Goal: Task Accomplishment & Management: Use online tool/utility

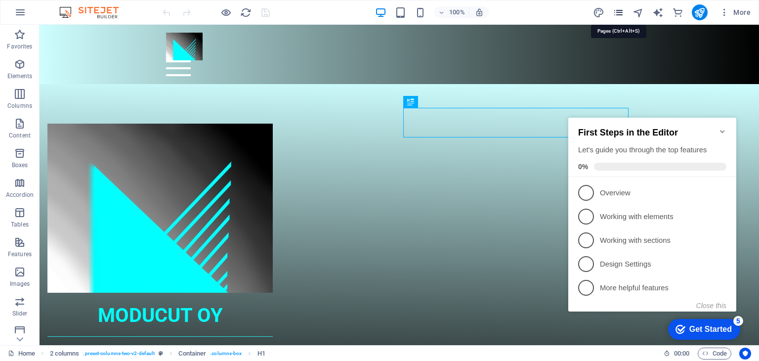
click at [622, 13] on icon "pages" at bounding box center [617, 12] width 11 height 11
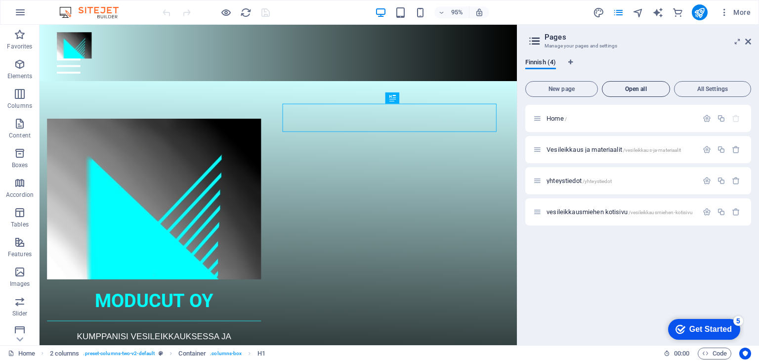
click at [632, 88] on span "Open all" at bounding box center [635, 89] width 59 height 6
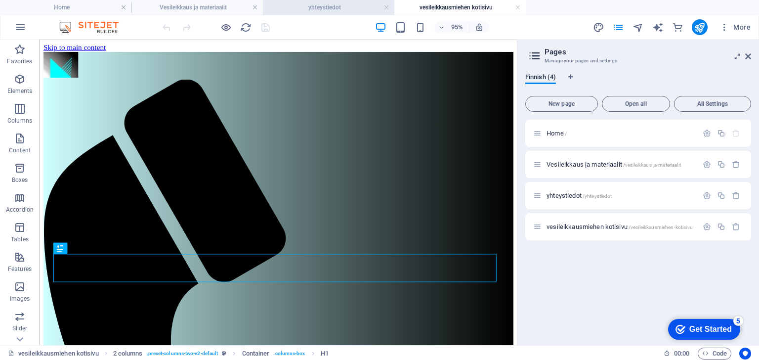
click at [324, 8] on h4 "yhteystiedot" at bounding box center [328, 7] width 131 height 11
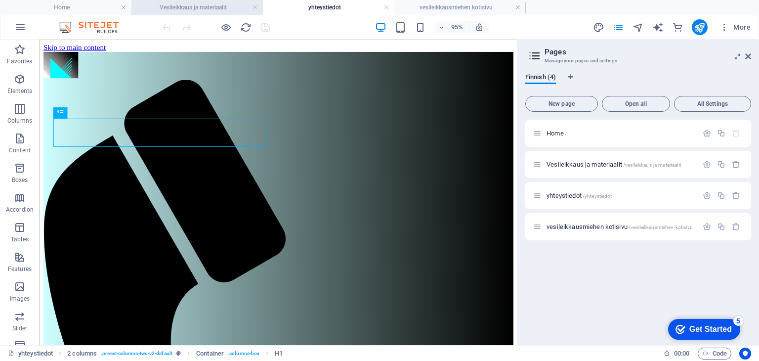
click at [218, 6] on h4 "Vesileikkaus ja materiaalit" at bounding box center [196, 7] width 131 height 11
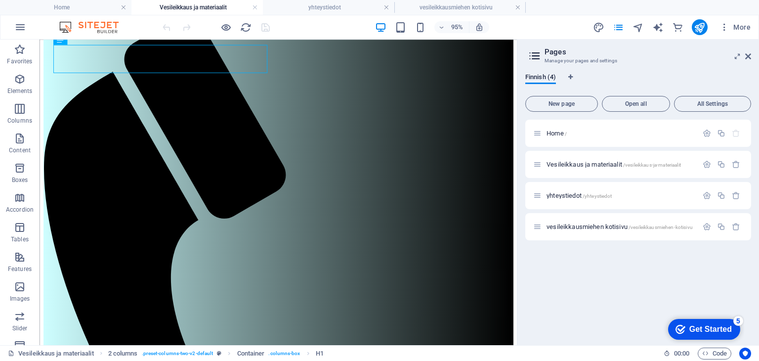
scroll to position [81, 0]
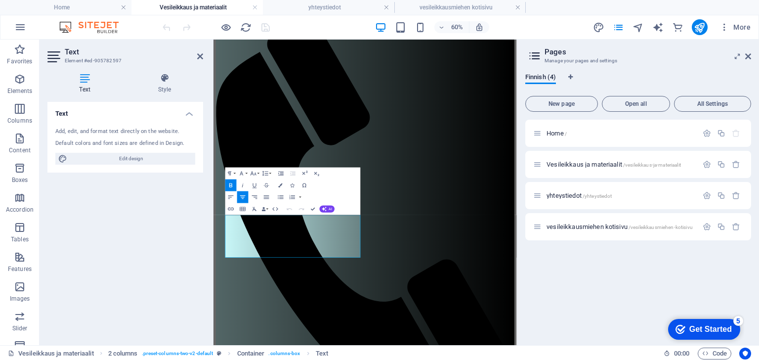
scroll to position [0, 0]
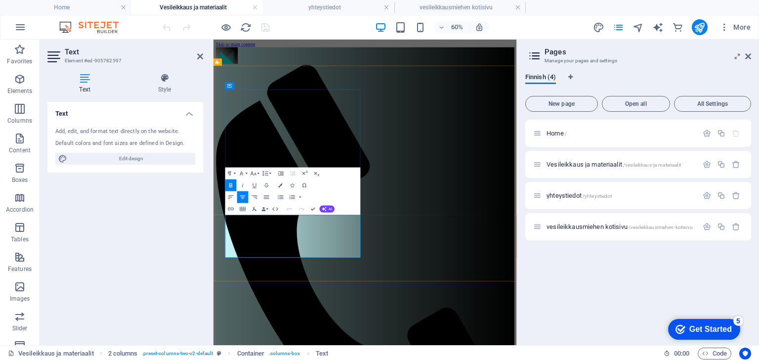
click at [231, 185] on icon "button" at bounding box center [230, 184] width 7 height 7
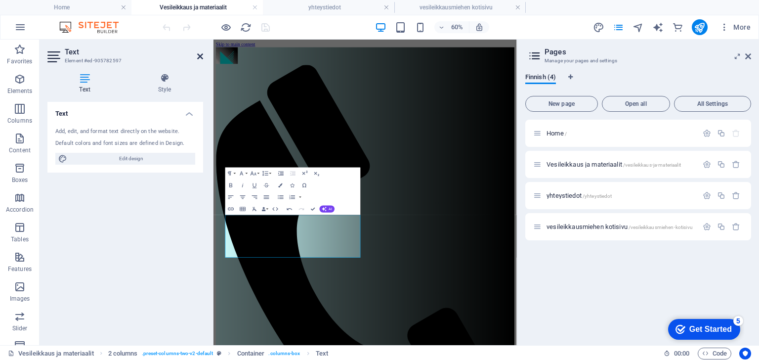
click at [199, 52] on icon at bounding box center [200, 56] width 6 height 8
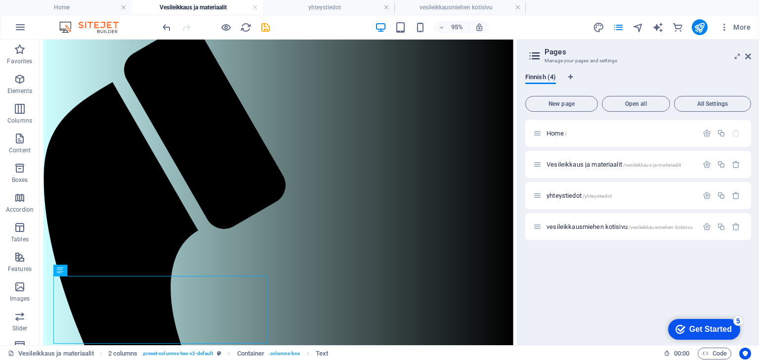
scroll to position [81, 0]
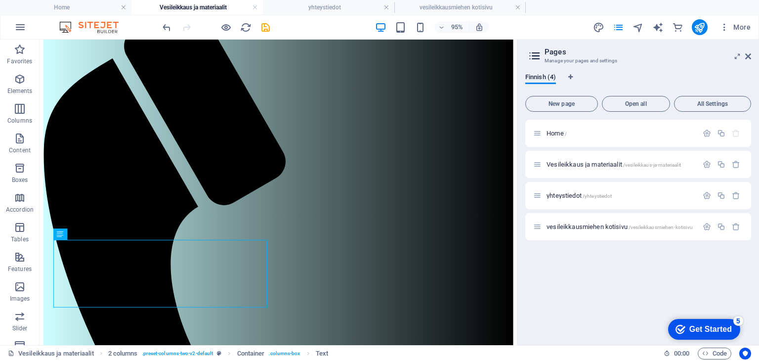
drag, startPoint x: 540, startPoint y: 108, endPoint x: 559, endPoint y: 257, distance: 149.8
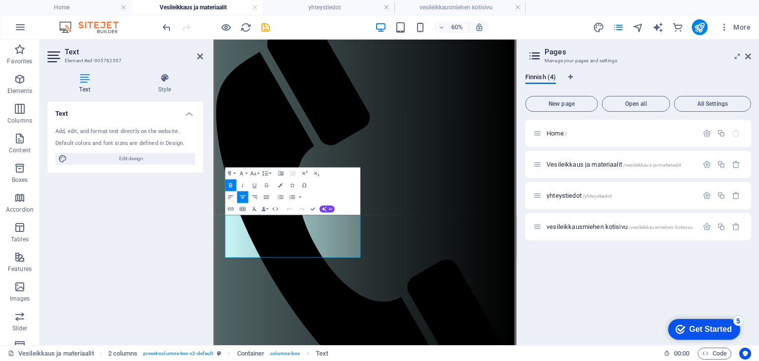
scroll to position [0, 0]
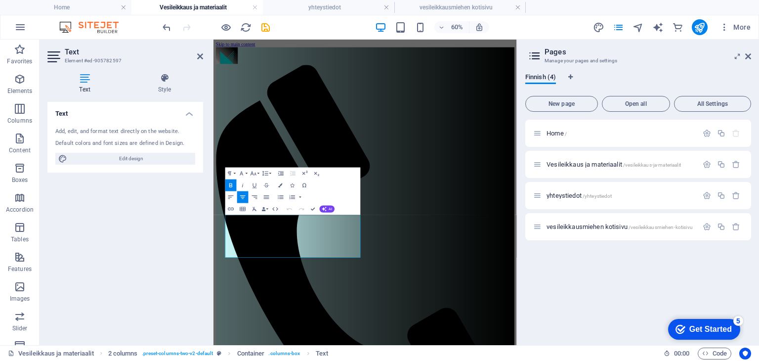
click at [163, 285] on div "Text Add, edit, and format text directly on the website. Default colors and fon…" at bounding box center [125, 219] width 156 height 235
click at [87, 77] on icon at bounding box center [84, 78] width 75 height 10
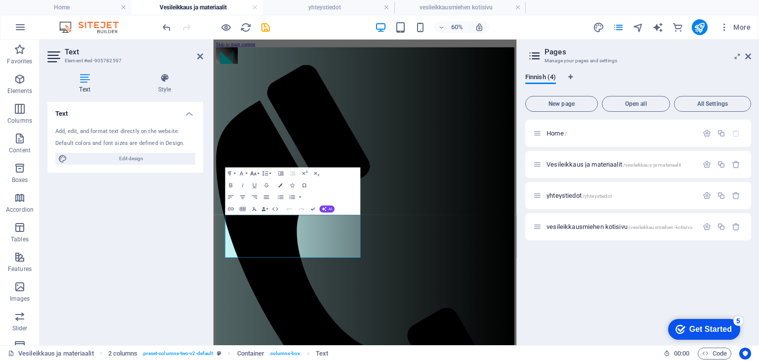
click at [253, 174] on icon "button" at bounding box center [253, 173] width 6 height 4
click at [250, 198] on link "24" at bounding box center [250, 199] width 21 height 9
click at [255, 173] on icon "button" at bounding box center [253, 173] width 6 height 4
click at [250, 189] on link "18" at bounding box center [250, 190] width 21 height 9
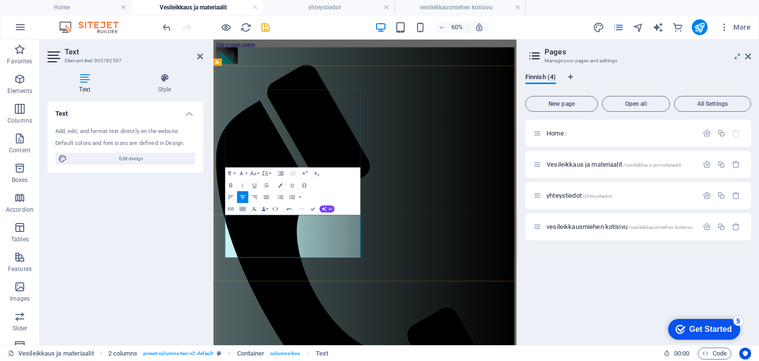
click at [171, 228] on div "Text Add, edit, and format text directly on the website. Default colors and fon…" at bounding box center [125, 219] width 156 height 235
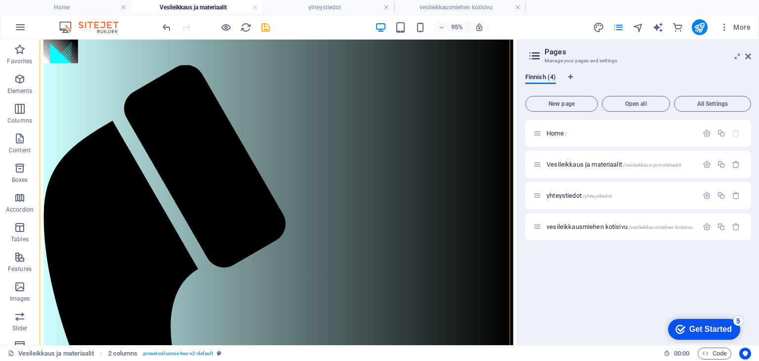
scroll to position [81, 0]
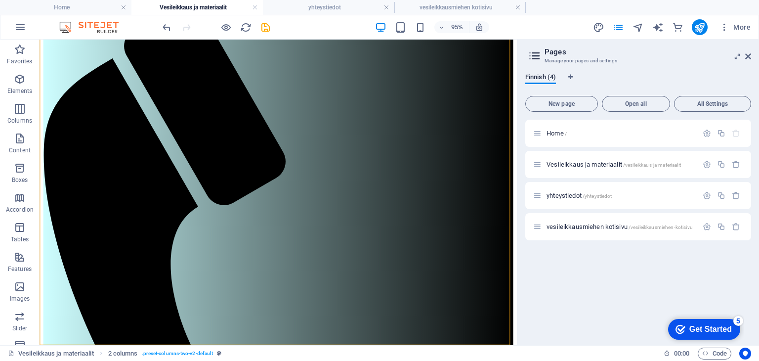
drag, startPoint x: 539, startPoint y: 195, endPoint x: 561, endPoint y: 302, distance: 109.8
click at [703, 28] on icon "publish" at bounding box center [698, 27] width 11 height 11
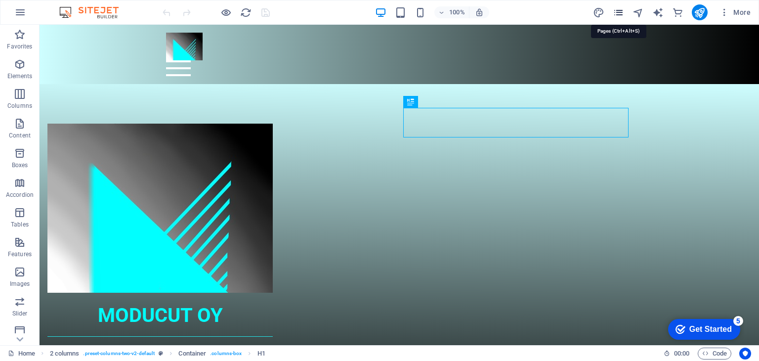
click at [620, 14] on icon "pages" at bounding box center [617, 12] width 11 height 11
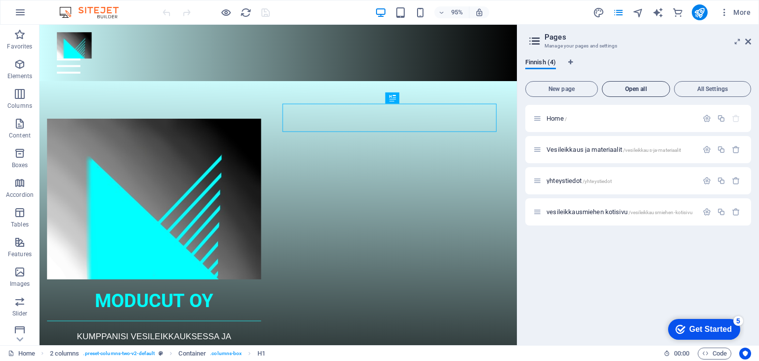
click at [630, 88] on span "Open all" at bounding box center [635, 89] width 59 height 6
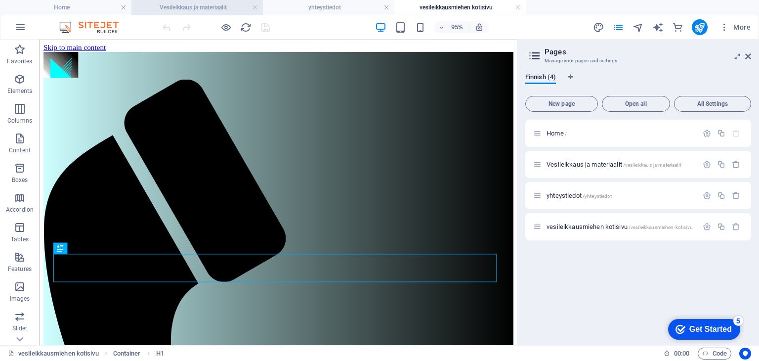
click at [194, 6] on h4 "Vesileikkaus ja materiaalit" at bounding box center [196, 7] width 131 height 11
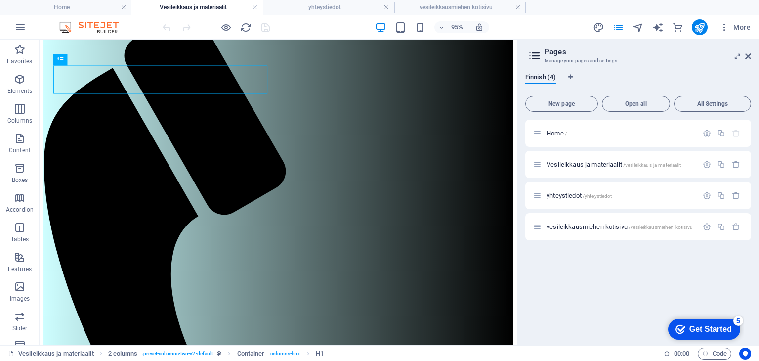
scroll to position [81, 0]
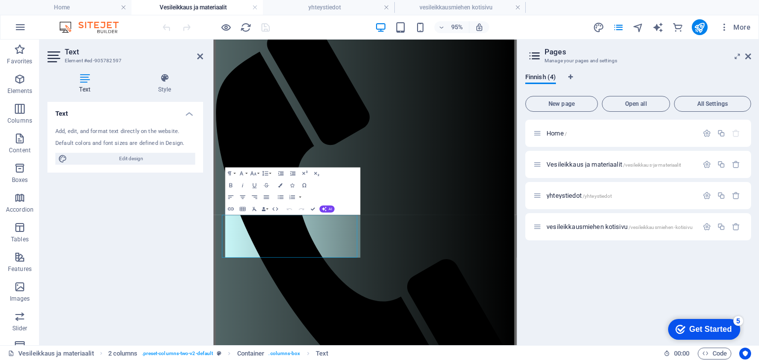
scroll to position [0, 0]
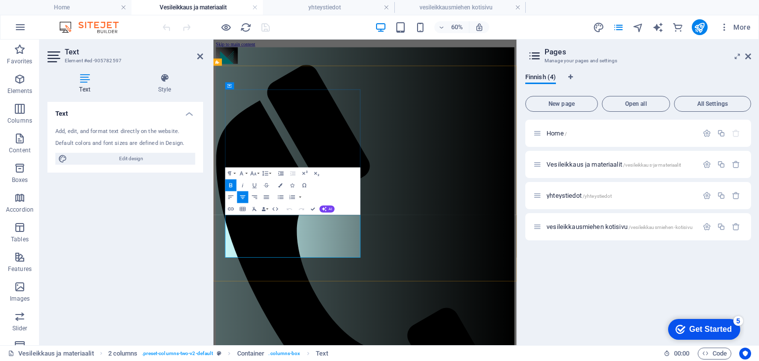
drag, startPoint x: 379, startPoint y: 378, endPoint x: 310, endPoint y: 381, distance: 69.2
click at [83, 78] on icon at bounding box center [84, 78] width 75 height 10
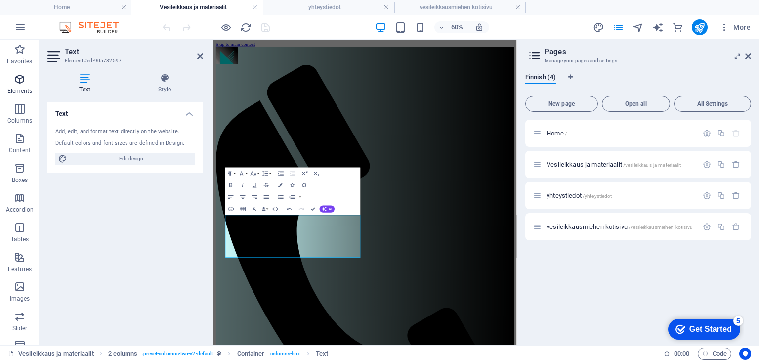
click at [18, 80] on icon "button" at bounding box center [20, 79] width 12 height 12
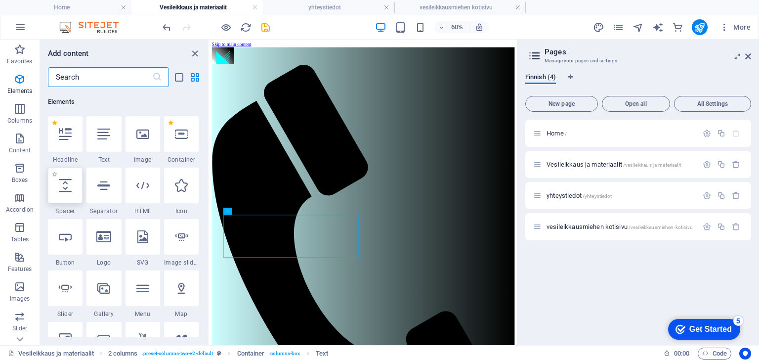
scroll to position [105, 0]
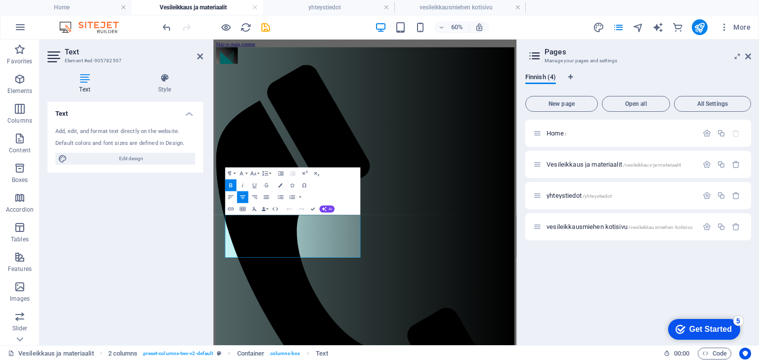
click at [20, 80] on icon "button" at bounding box center [20, 79] width 12 height 12
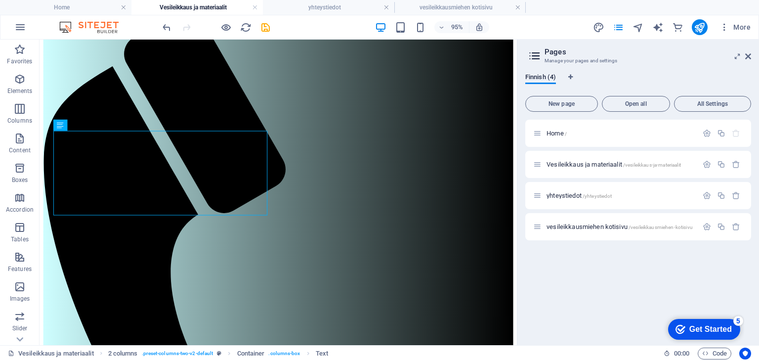
scroll to position [98, 0]
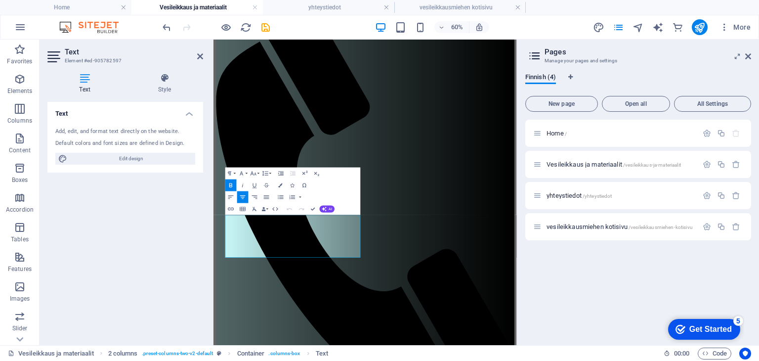
scroll to position [0, 0]
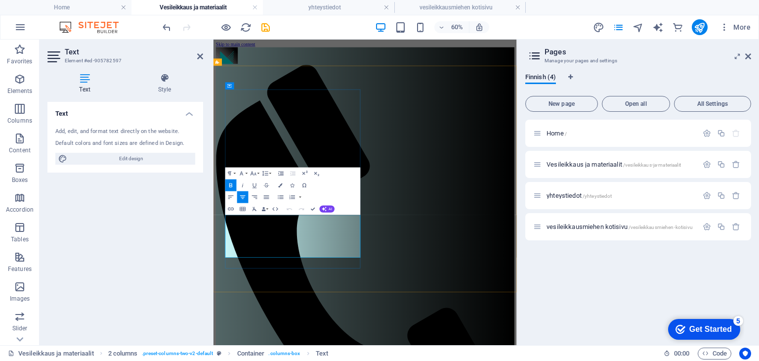
drag, startPoint x: 301, startPoint y: 376, endPoint x: 399, endPoint y: 378, distance: 97.8
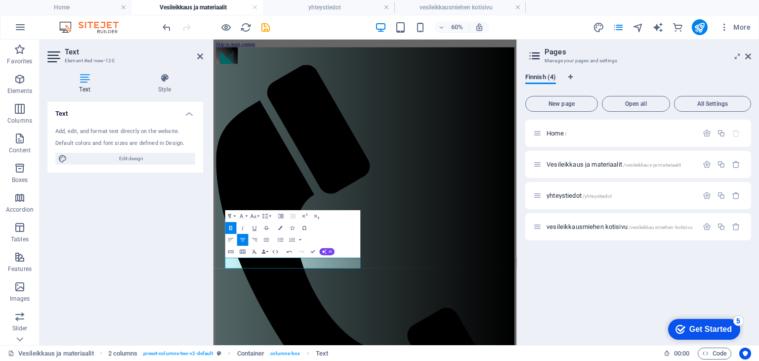
click at [186, 251] on div "Text Add, edit, and format text directly on the website. Default colors and fon…" at bounding box center [125, 219] width 156 height 235
click at [199, 57] on icon at bounding box center [200, 56] width 6 height 8
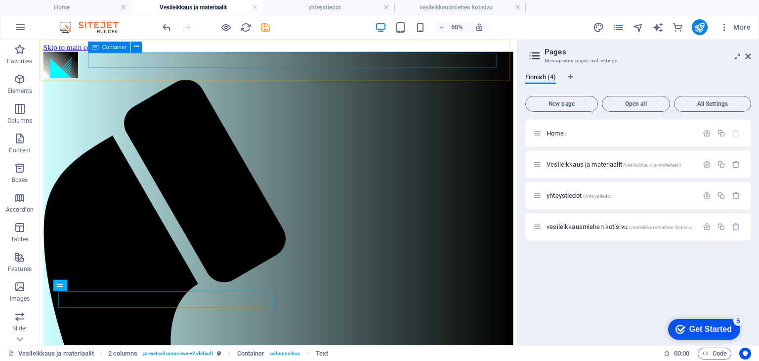
scroll to position [99, 0]
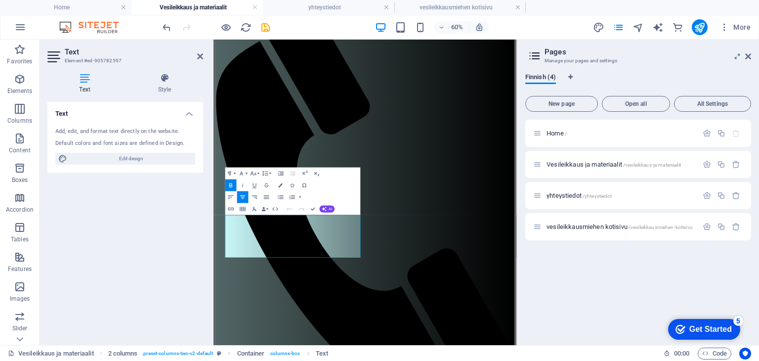
scroll to position [0, 0]
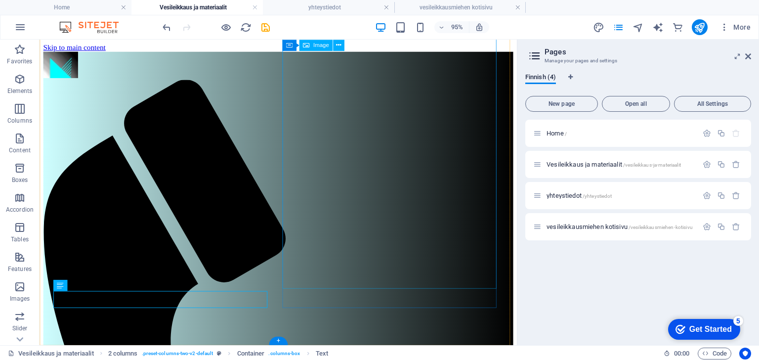
scroll to position [99, 0]
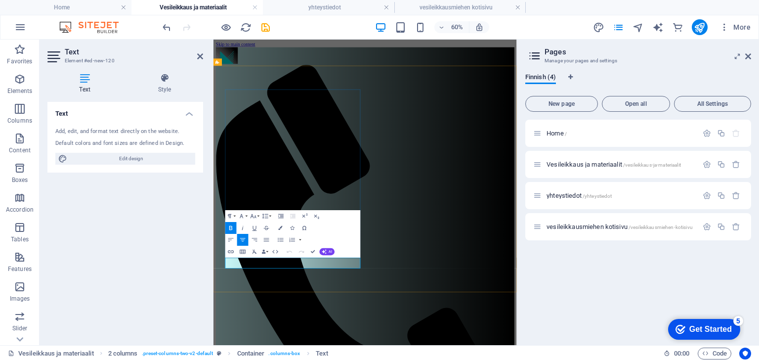
click at [196, 61] on header "Text Element #ed-new-120" at bounding box center [125, 53] width 156 height 26
click at [199, 52] on icon at bounding box center [200, 56] width 6 height 8
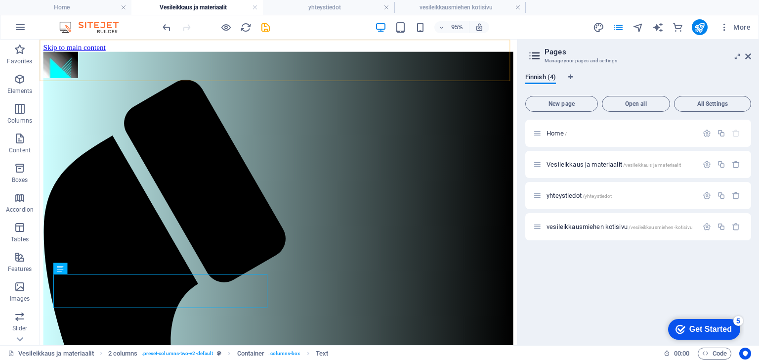
scroll to position [117, 0]
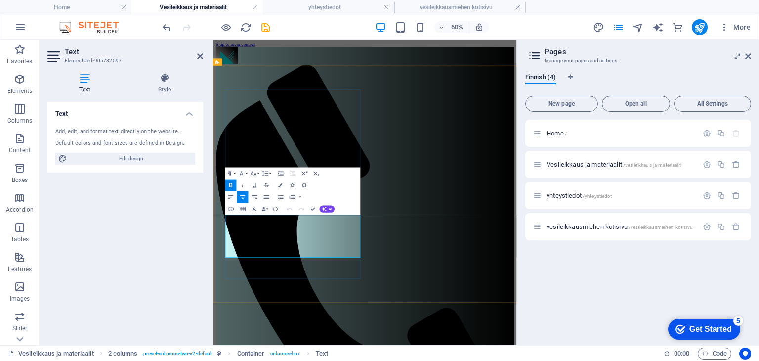
click at [16, 83] on icon "button" at bounding box center [20, 79] width 12 height 12
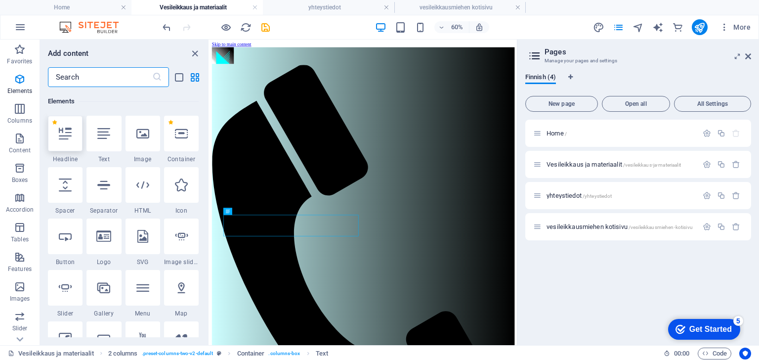
scroll to position [105, 0]
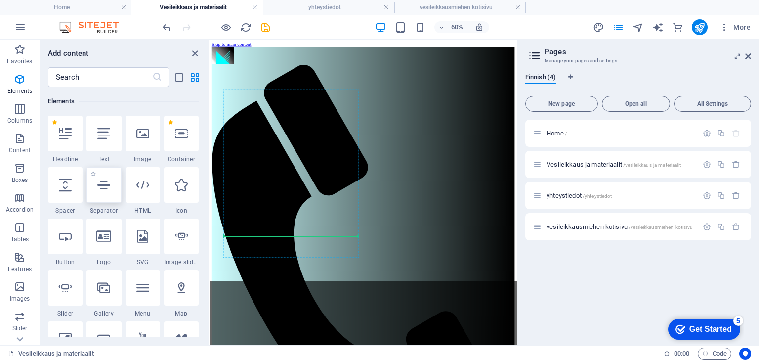
select select "%"
select select "px"
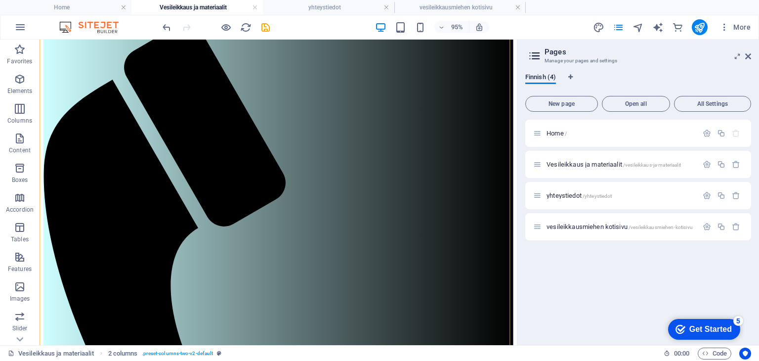
scroll to position [93, 0]
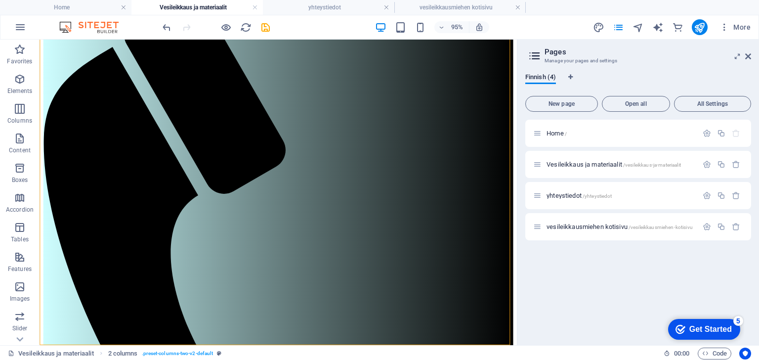
drag, startPoint x: 540, startPoint y: 176, endPoint x: 559, endPoint y: 277, distance: 103.1
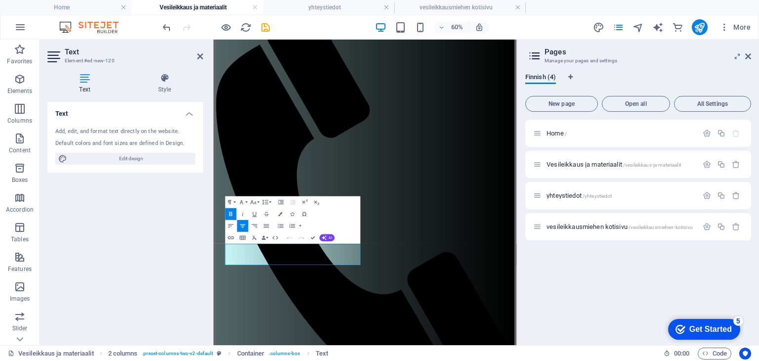
scroll to position [0, 0]
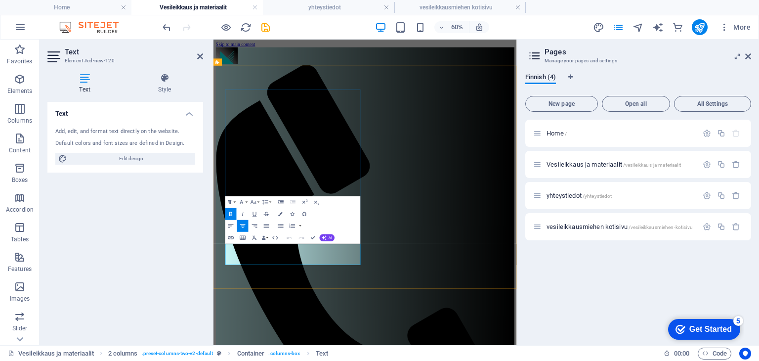
click at [231, 212] on icon "button" at bounding box center [230, 213] width 7 height 7
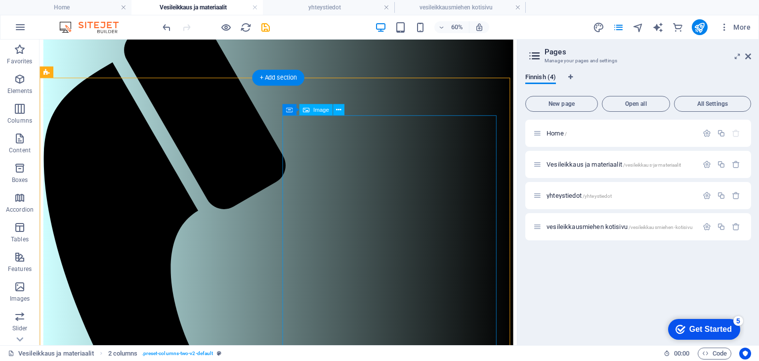
scroll to position [93, 0]
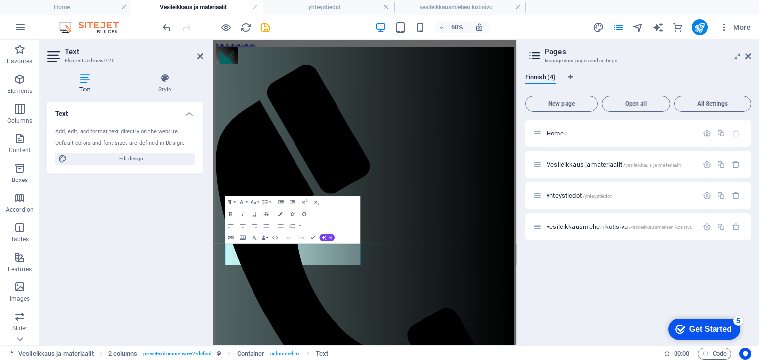
click at [159, 284] on div "Text Add, edit, and format text directly on the website. Default colors and fon…" at bounding box center [125, 219] width 156 height 235
click at [230, 212] on icon "button" at bounding box center [230, 213] width 7 height 7
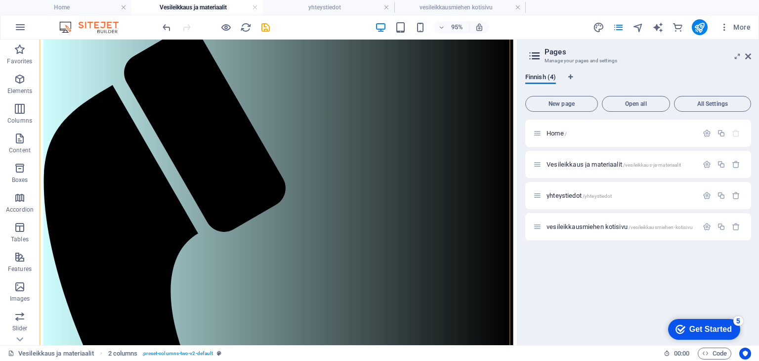
scroll to position [93, 0]
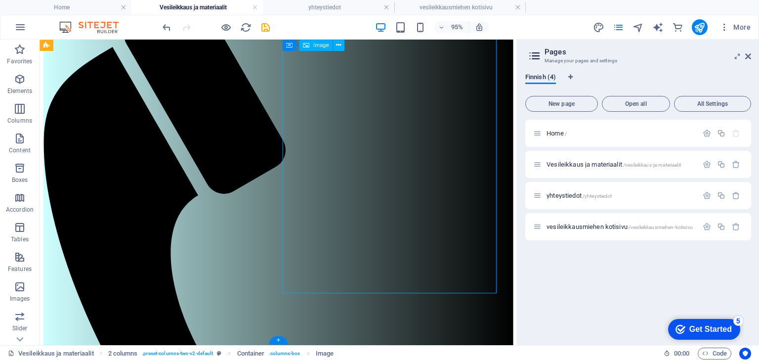
select select "px"
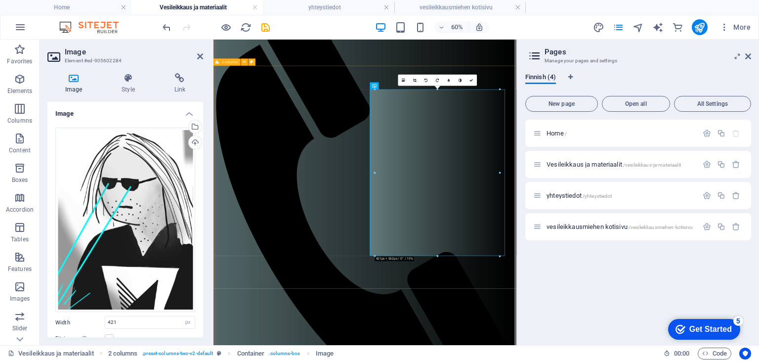
scroll to position [0, 0]
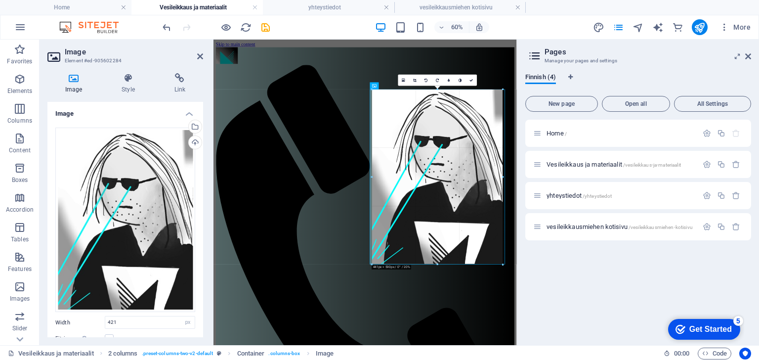
drag, startPoint x: 498, startPoint y: 256, endPoint x: 508, endPoint y: 272, distance: 18.9
type input "441"
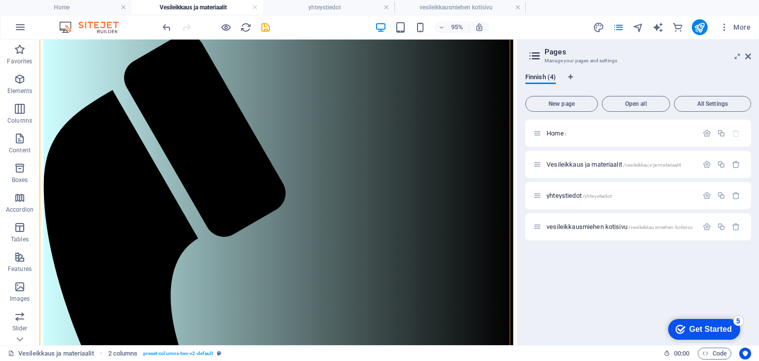
scroll to position [55, 0]
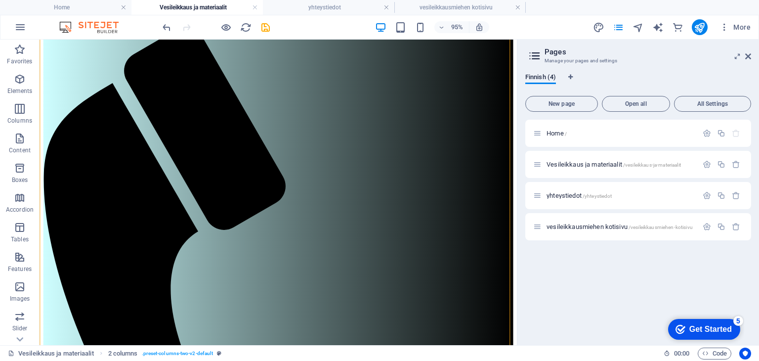
drag, startPoint x: 536, startPoint y: 188, endPoint x: 558, endPoint y: 258, distance: 73.4
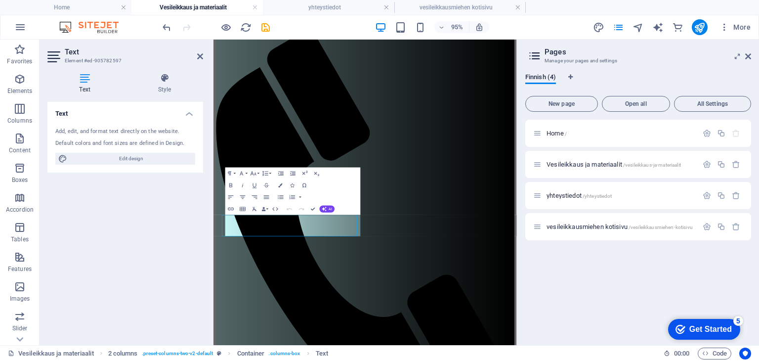
scroll to position [0, 0]
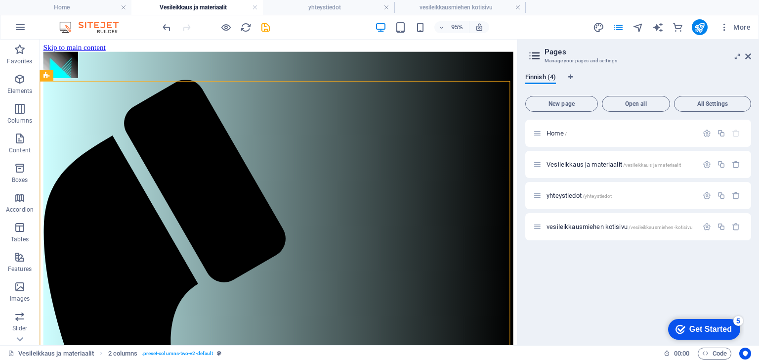
drag, startPoint x: 540, startPoint y: 126, endPoint x: 558, endPoint y: 97, distance: 34.1
click at [699, 26] on icon "publish" at bounding box center [698, 27] width 11 height 11
